Goal: Task Accomplishment & Management: Use online tool/utility

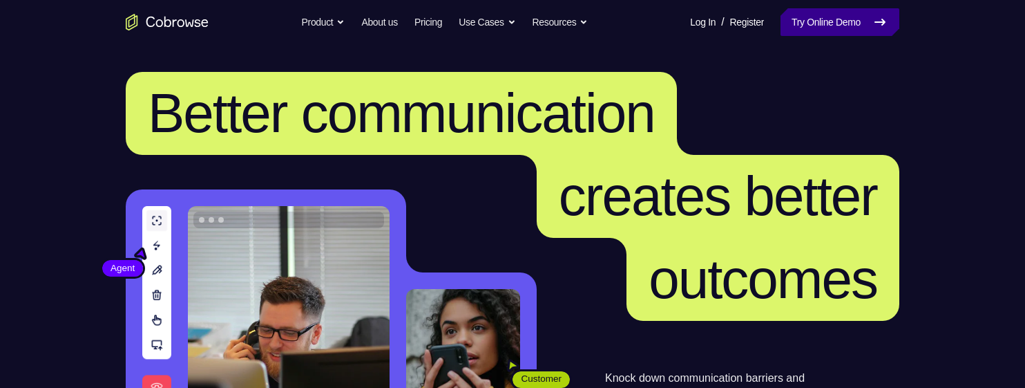
click at [822, 17] on link "Try Online Demo" at bounding box center [840, 22] width 119 height 28
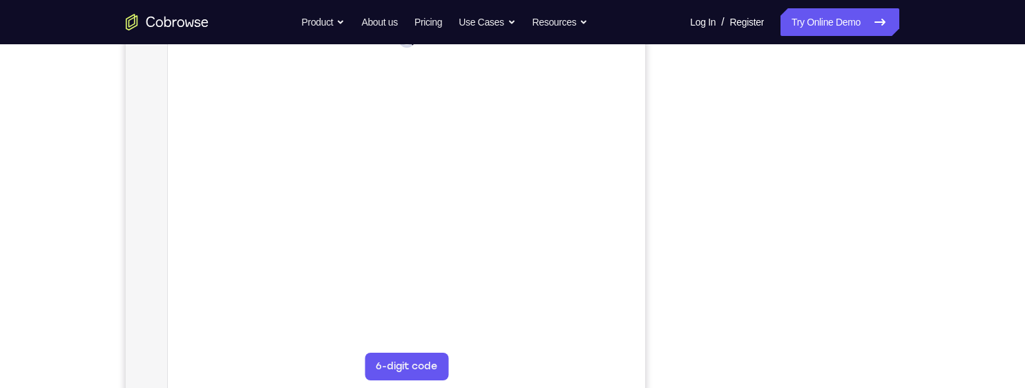
scroll to position [245, 0]
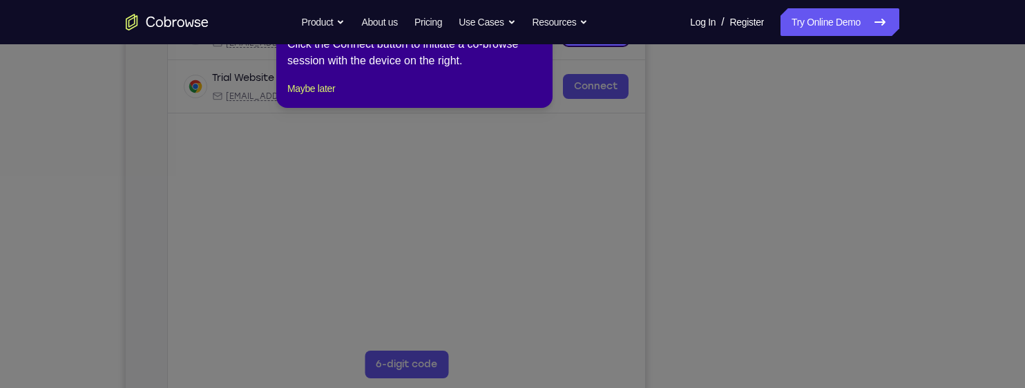
click at [321, 125] on icon at bounding box center [512, 194] width 1025 height 388
click at [327, 97] on button "Maybe later" at bounding box center [311, 88] width 48 height 17
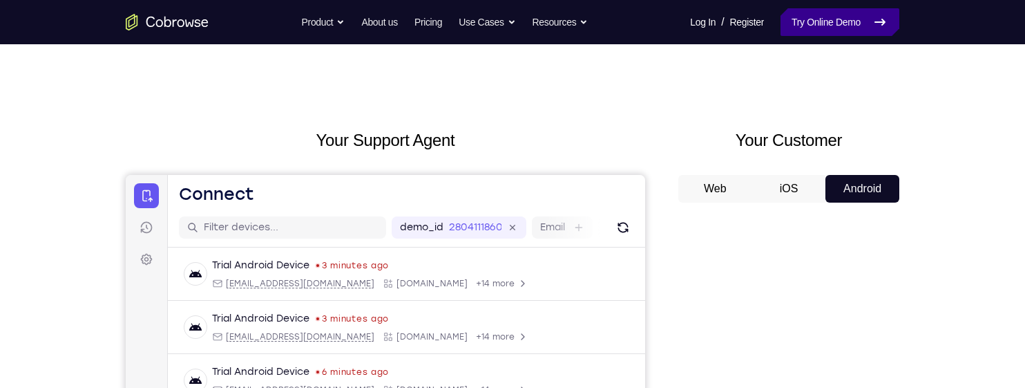
scroll to position [0, 0]
